Goal: Find specific page/section: Find specific page/section

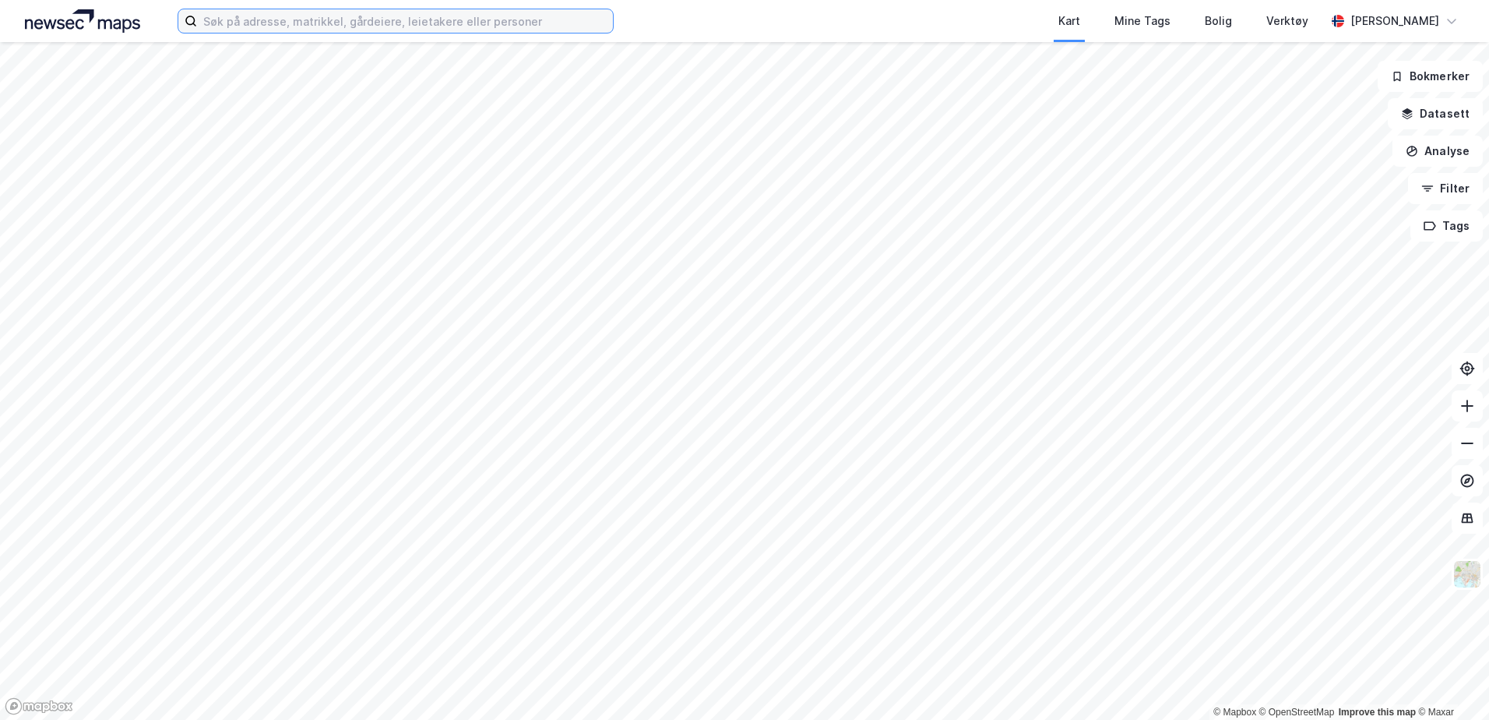
click at [552, 27] on input at bounding box center [405, 20] width 416 height 23
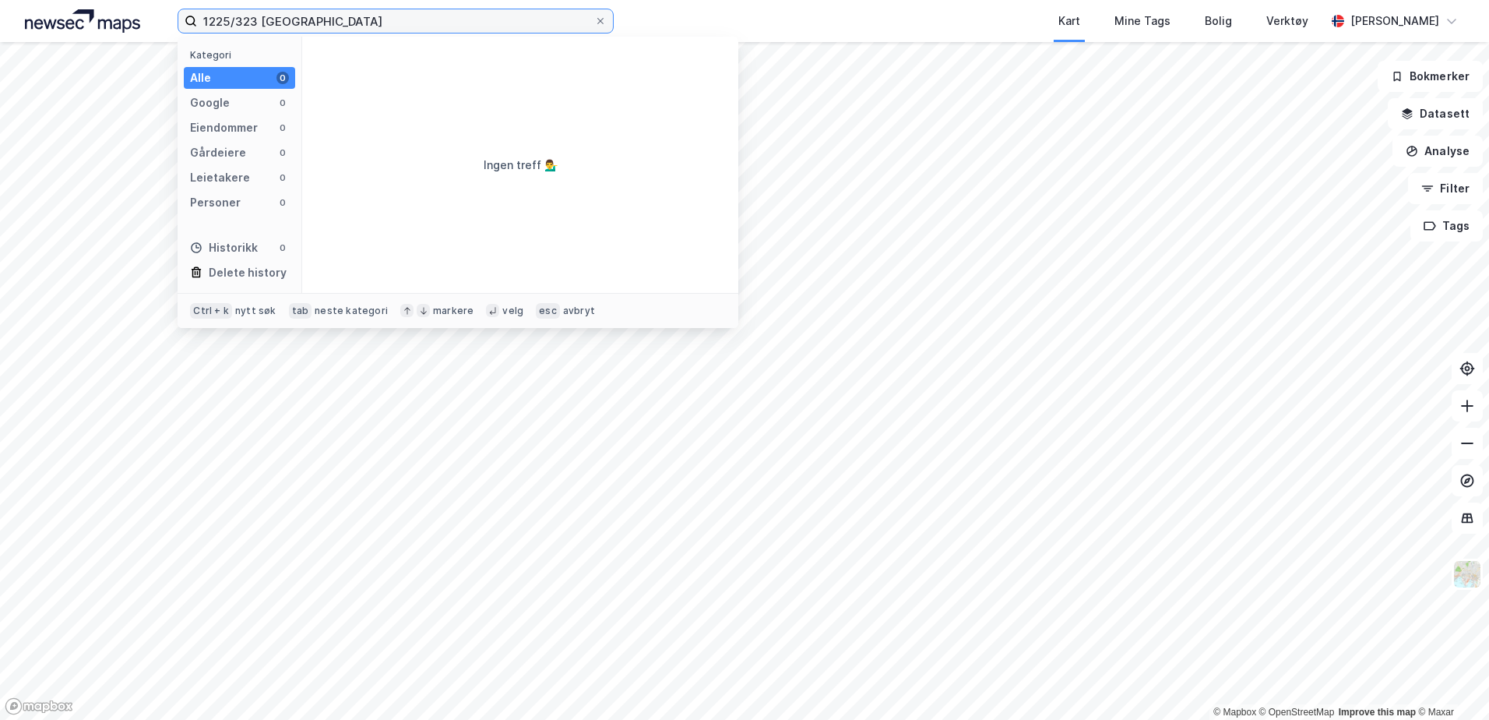
click at [247, 20] on input "1225/323 [GEOGRAPHIC_DATA]" at bounding box center [395, 20] width 397 height 23
click at [237, 23] on input "1225/323 [GEOGRAPHIC_DATA]" at bounding box center [395, 20] width 397 height 23
drag, startPoint x: 368, startPoint y: 19, endPoint x: 123, endPoint y: 17, distance: 245.3
click at [123, 17] on div "1225/323 trondheim Kategori Alle 0 Google 0 Eiendommer 0 Gårdeiere 0 Leietakere…" at bounding box center [744, 21] width 1489 height 42
click at [234, 19] on input "1225/323 [GEOGRAPHIC_DATA]" at bounding box center [395, 20] width 397 height 23
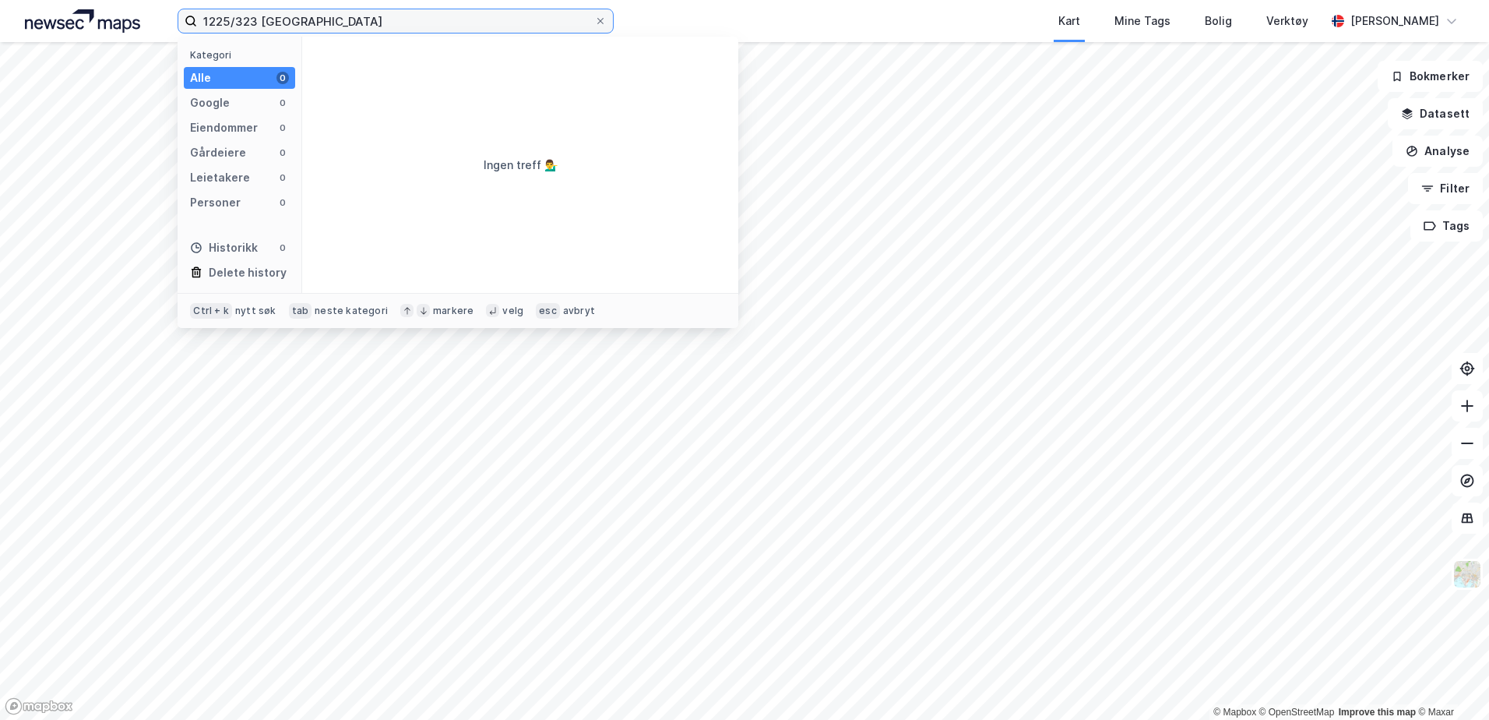
click at [347, 29] on input "1225/323 [GEOGRAPHIC_DATA]" at bounding box center [395, 20] width 397 height 23
drag, startPoint x: 343, startPoint y: 17, endPoint x: 199, endPoint y: 14, distance: 144.1
click at [196, 17] on label "1225/323 [GEOGRAPHIC_DATA]" at bounding box center [396, 21] width 436 height 25
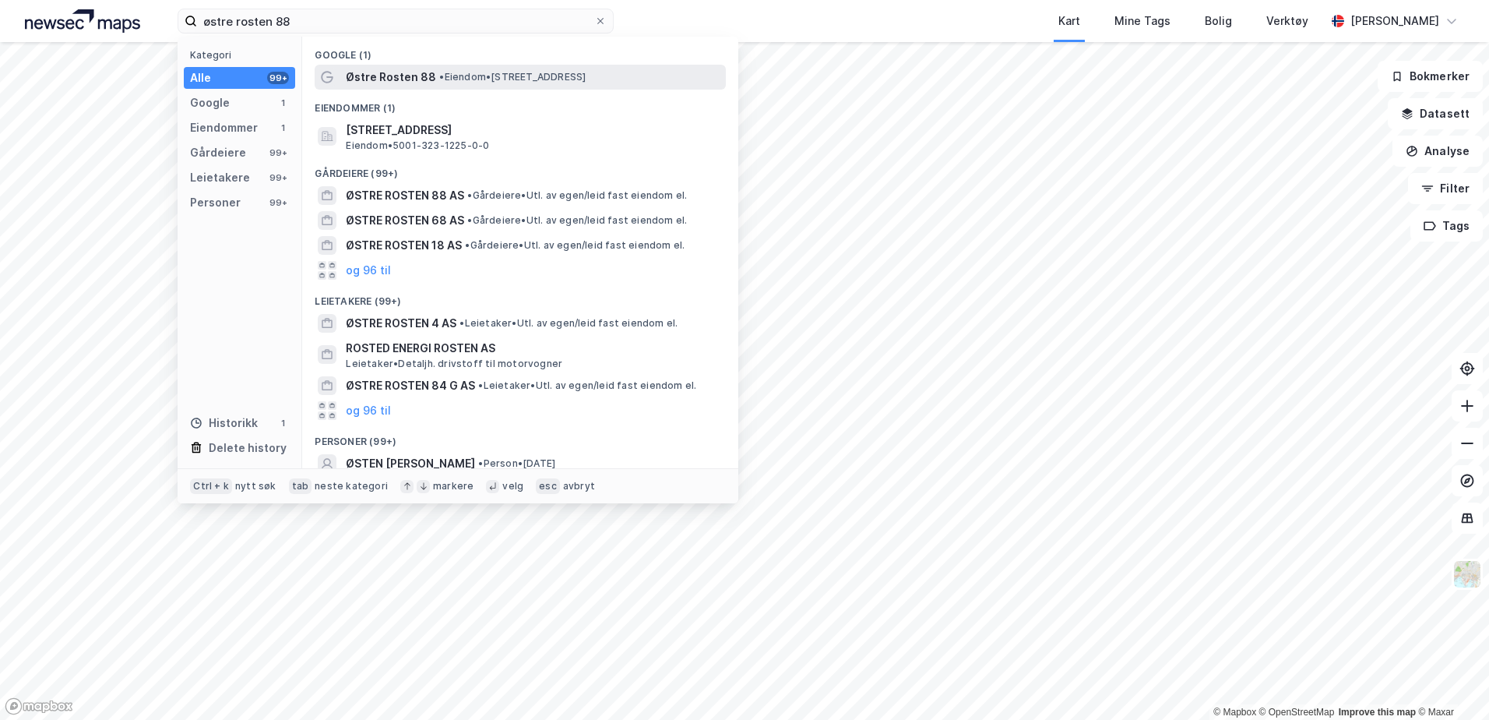
click at [404, 86] on span "Østre Rosten 88" at bounding box center [391, 77] width 90 height 19
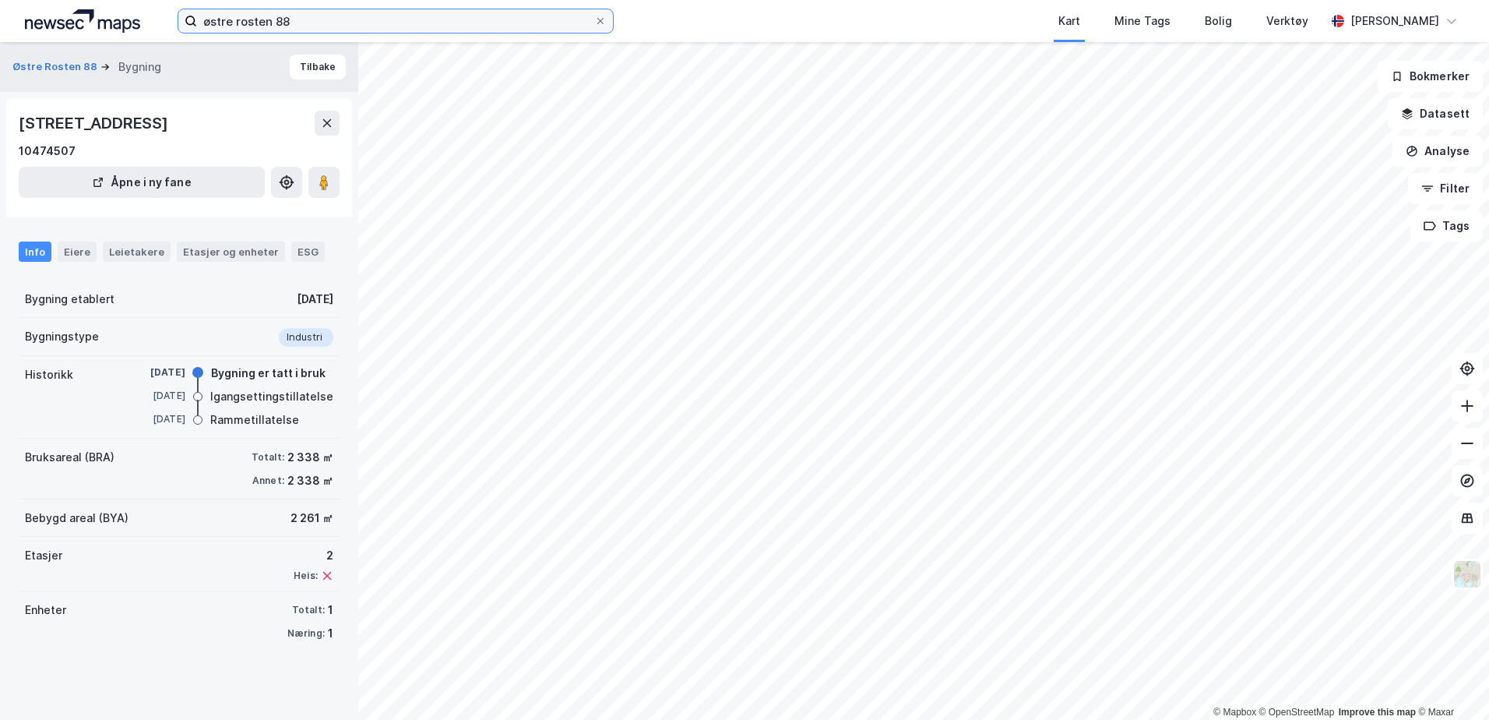
click at [283, 16] on input "østre rosten 88" at bounding box center [395, 20] width 397 height 23
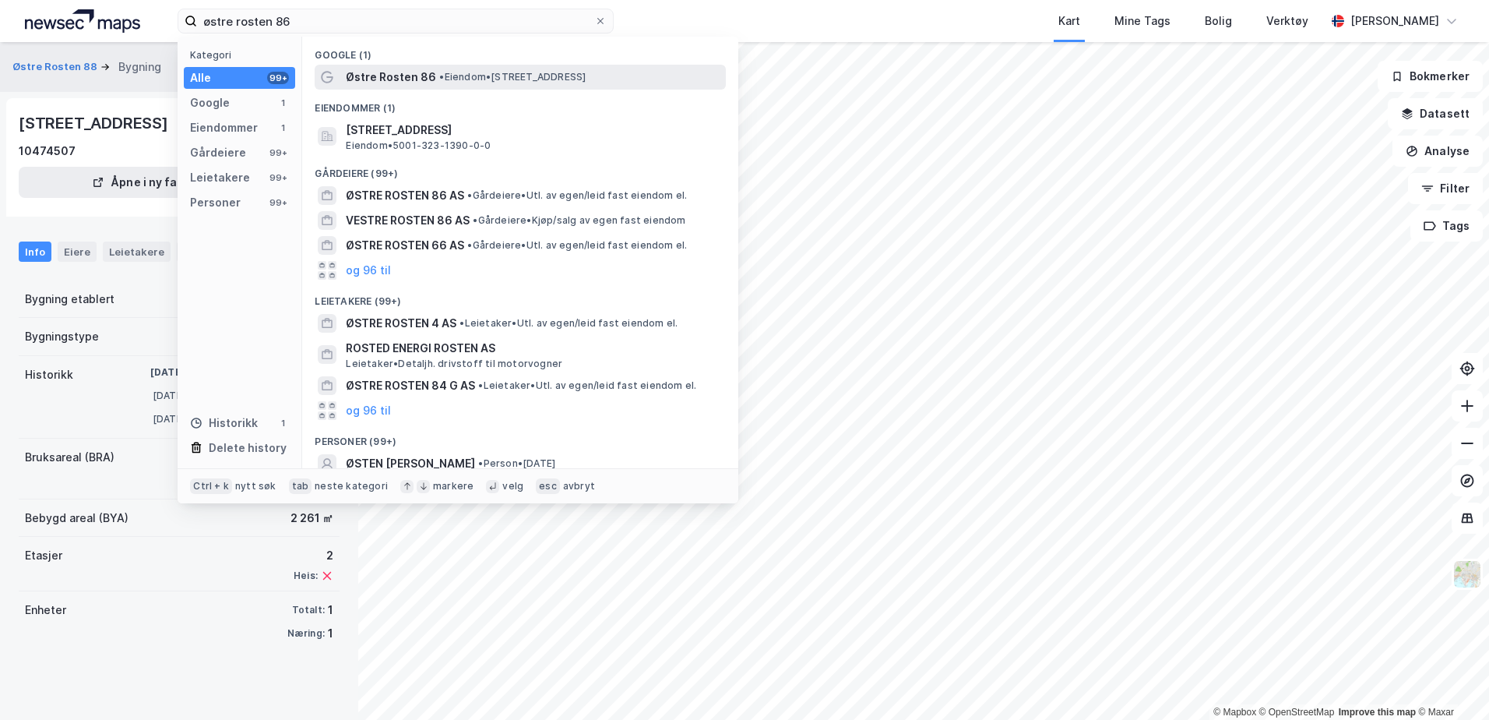
click at [424, 77] on span "Østre Rosten 86" at bounding box center [391, 77] width 90 height 19
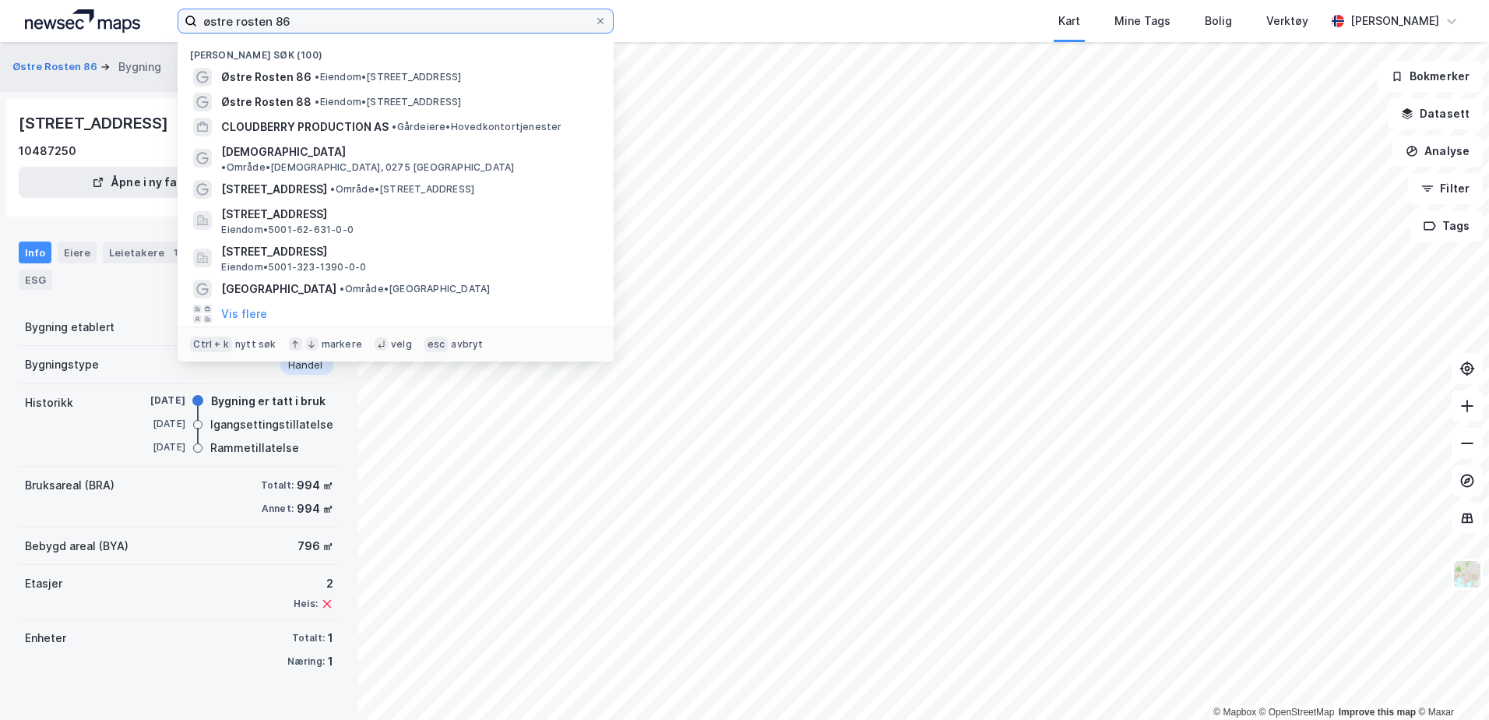
drag, startPoint x: 304, startPoint y: 22, endPoint x: 179, endPoint y: 24, distance: 125.4
click at [179, 24] on label "østre rosten 86" at bounding box center [396, 21] width 436 height 25
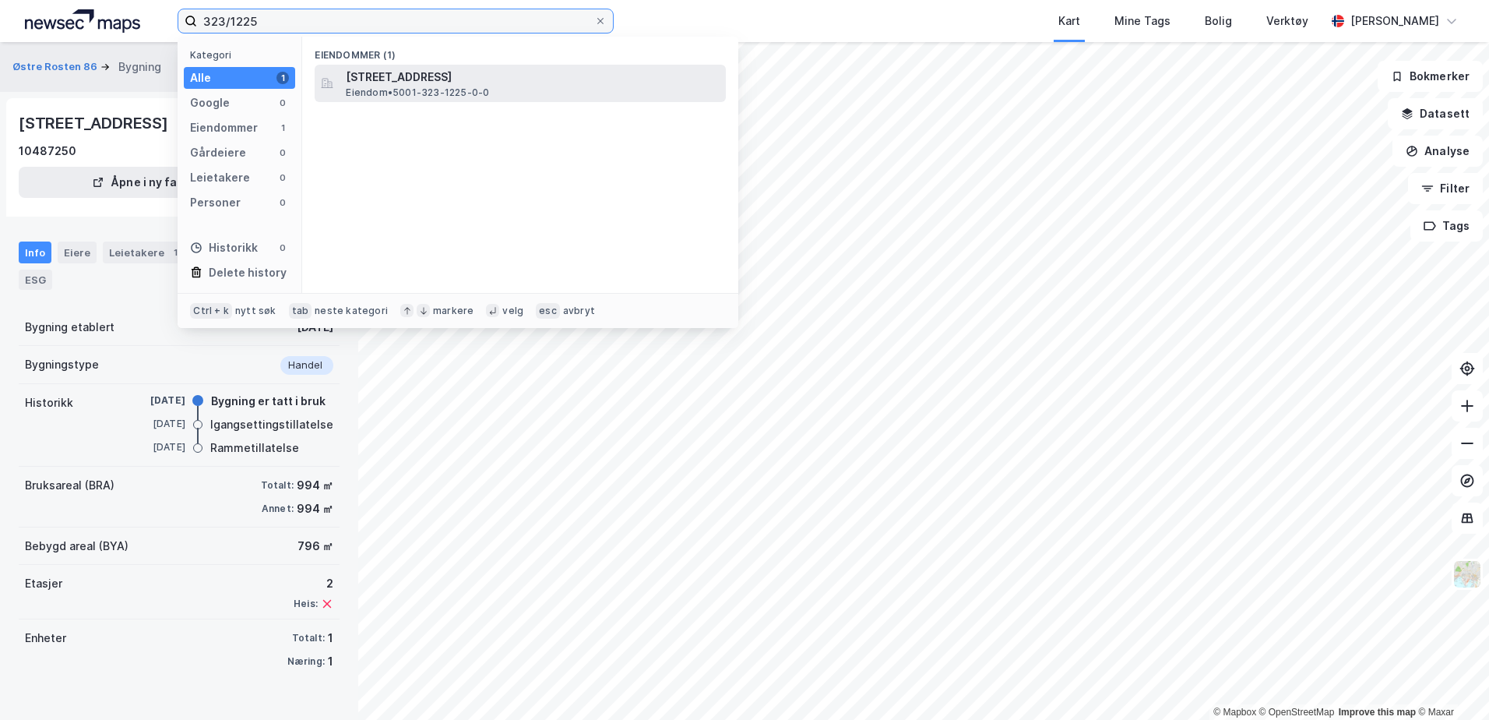
type input "323/1225"
click at [454, 85] on span "[STREET_ADDRESS]" at bounding box center [533, 77] width 374 height 19
